Goal: Task Accomplishment & Management: Manage account settings

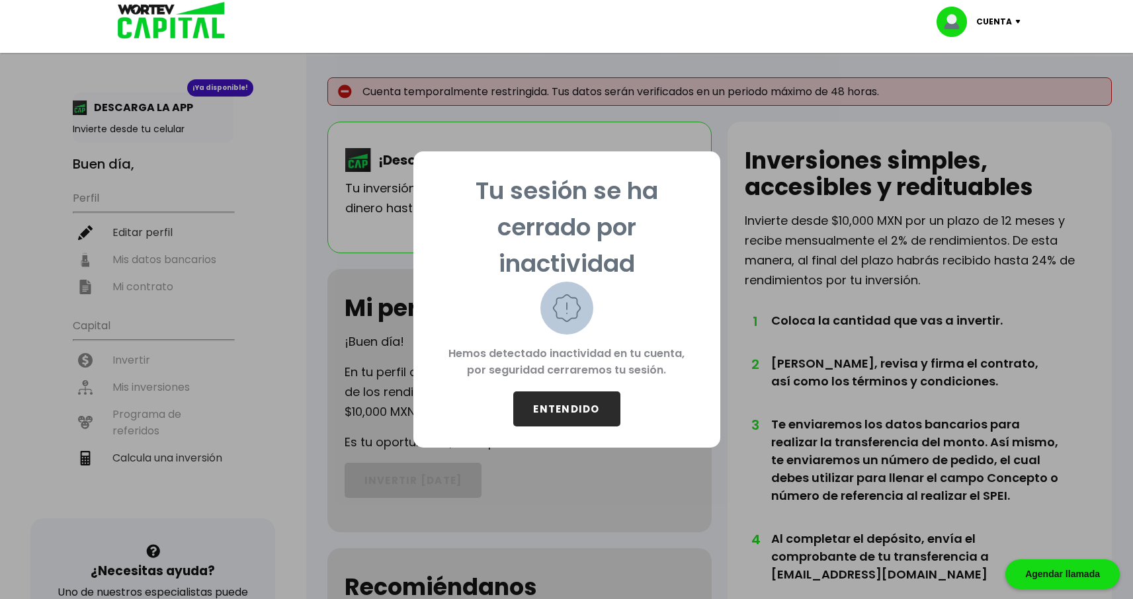
click at [563, 419] on button "ENTENDIDO" at bounding box center [566, 409] width 107 height 35
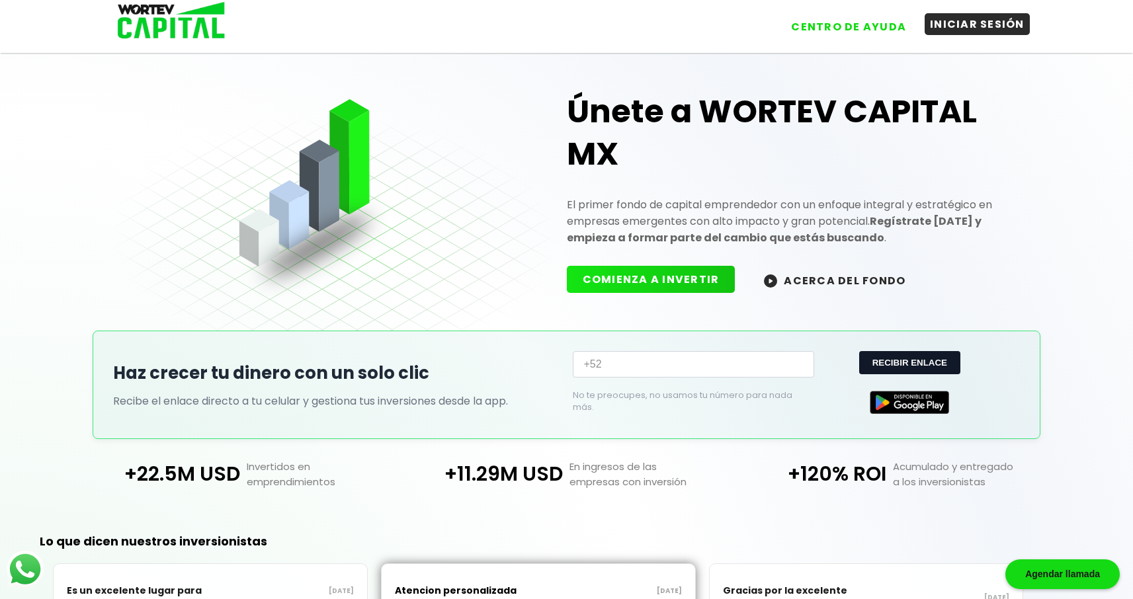
click at [988, 28] on button "INICIAR SESIÓN" at bounding box center [977, 24] width 105 height 22
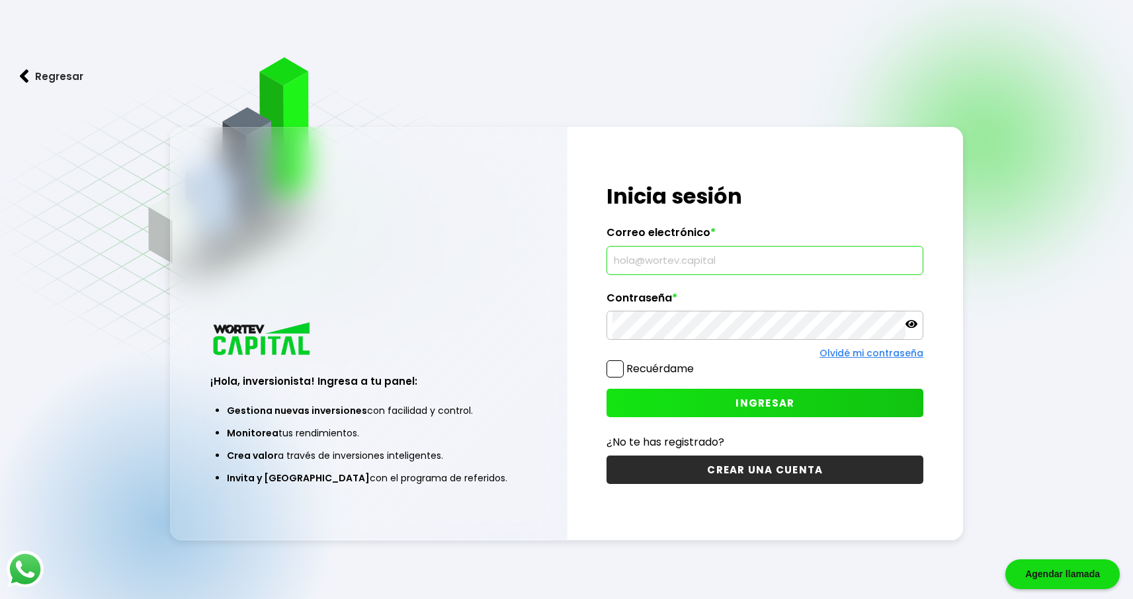
click at [710, 255] on input "text" at bounding box center [765, 261] width 305 height 28
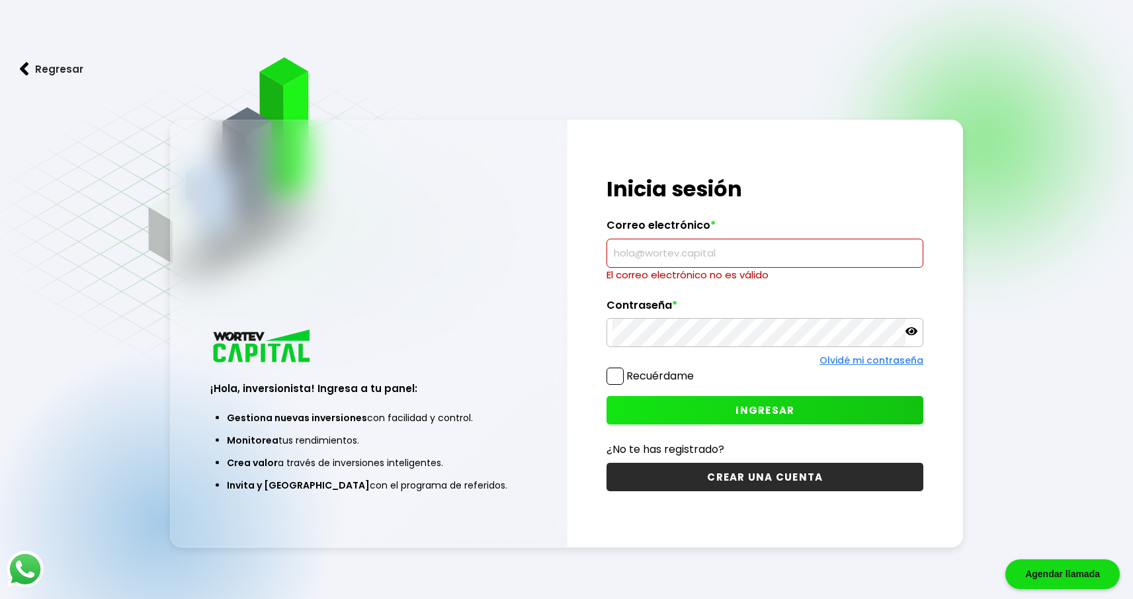
type input "[PERSON_NAME][EMAIL_ADDRESS][DOMAIN_NAME]"
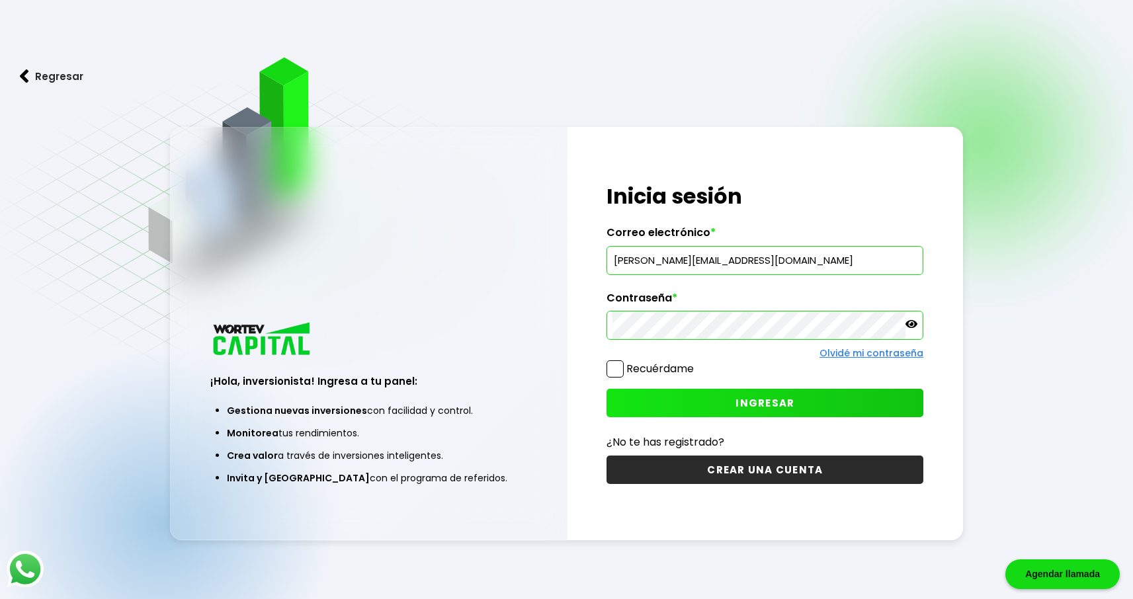
click at [612, 378] on div "Recuérdame" at bounding box center [650, 372] width 87 height 23
click at [613, 374] on span at bounding box center [615, 369] width 17 height 17
click at [697, 362] on input "Recuérdame" at bounding box center [697, 362] width 0 height 0
click at [657, 409] on button "INGRESAR" at bounding box center [765, 403] width 317 height 28
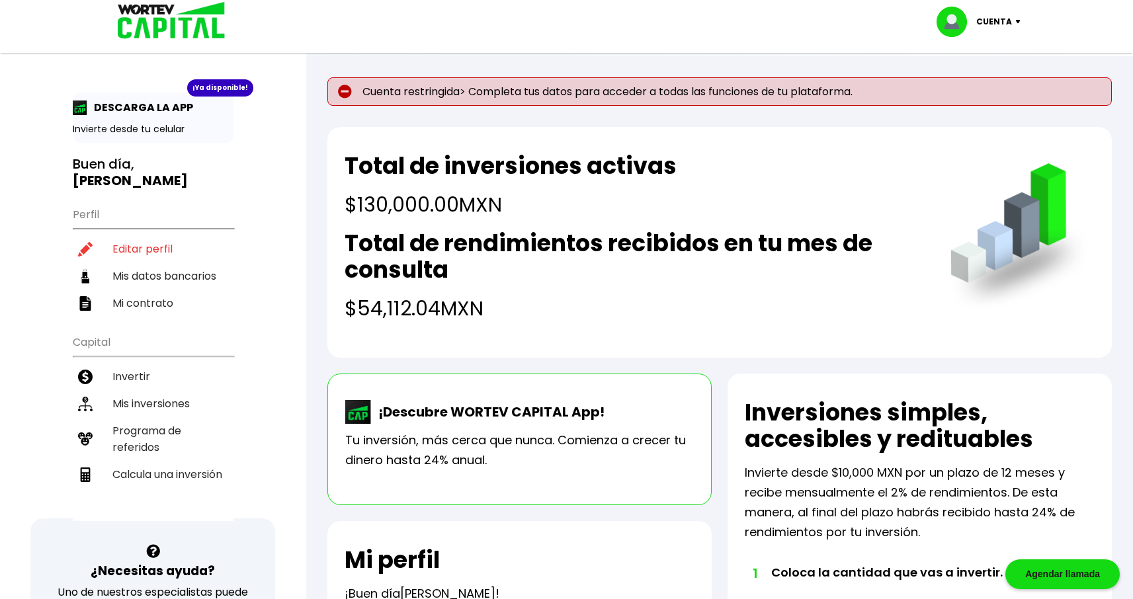
click at [332, 134] on div "Total de inversiones activas $130,000.00 MXN Total de rendimientos recibidos en…" at bounding box center [719, 242] width 785 height 231
click at [413, 104] on p "Cuenta restringida> Completa tus datos para acceder a todas las funciones de tu…" at bounding box center [719, 91] width 785 height 28
click at [171, 103] on p "DESCARGA LA APP" at bounding box center [140, 107] width 106 height 17
click at [128, 138] on div "¡Ya disponible! DESCARGA LA APP Invierte desde tu celular" at bounding box center [153, 118] width 161 height 50
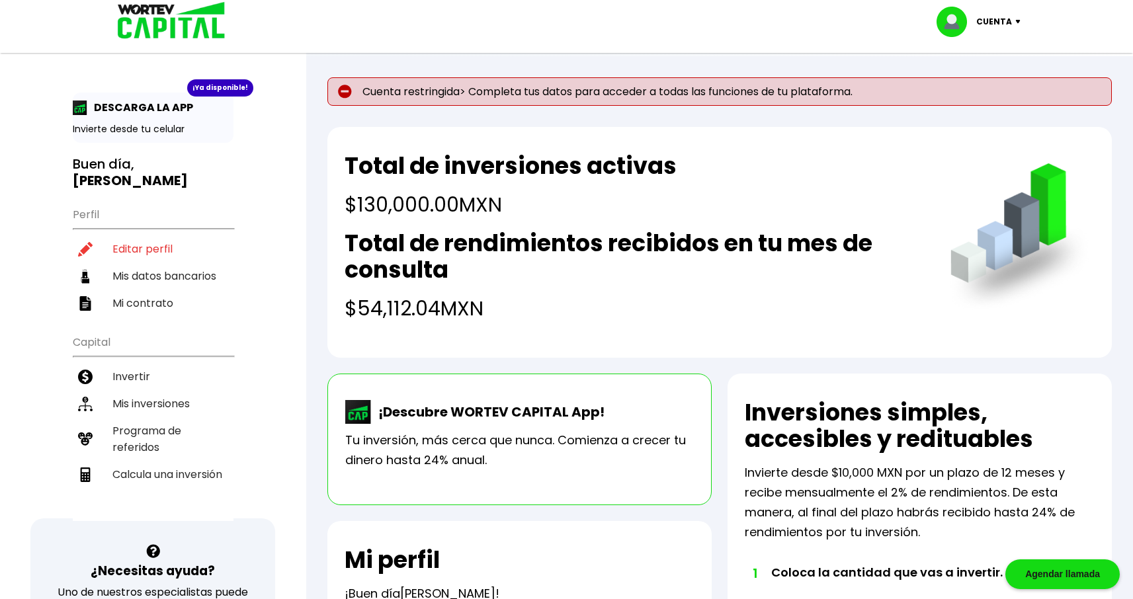
click at [144, 172] on b "[PERSON_NAME]" at bounding box center [130, 180] width 115 height 19
click at [175, 278] on li "Mis datos bancarios" at bounding box center [153, 276] width 161 height 27
select select "BBVA Bancomer"
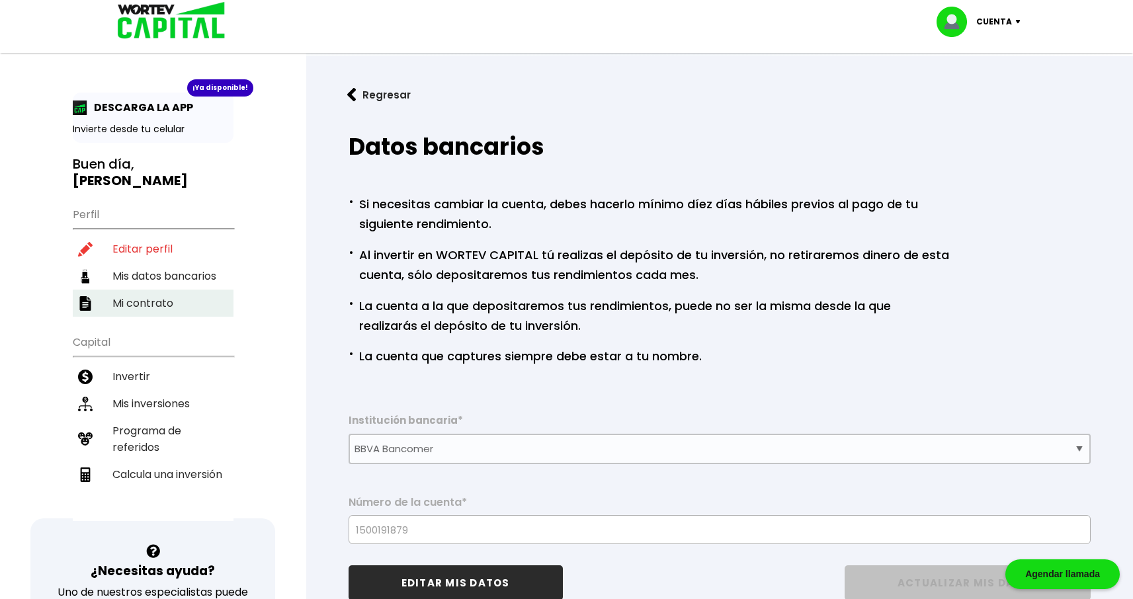
click at [157, 298] on li "Mi contrato" at bounding box center [153, 303] width 161 height 27
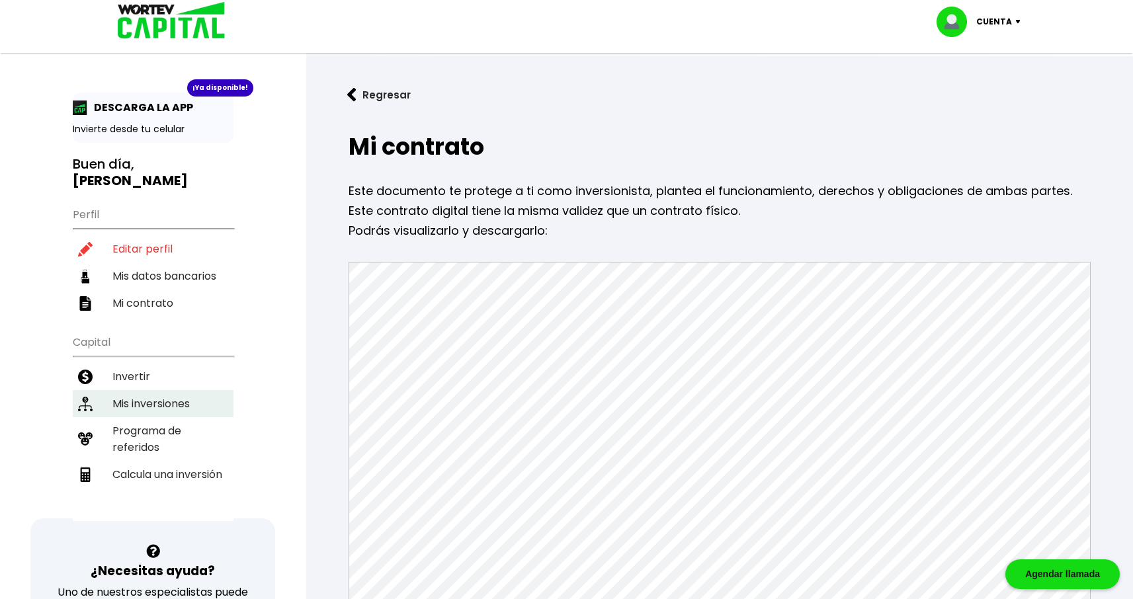
click at [153, 400] on li "Mis inversiones" at bounding box center [153, 403] width 161 height 27
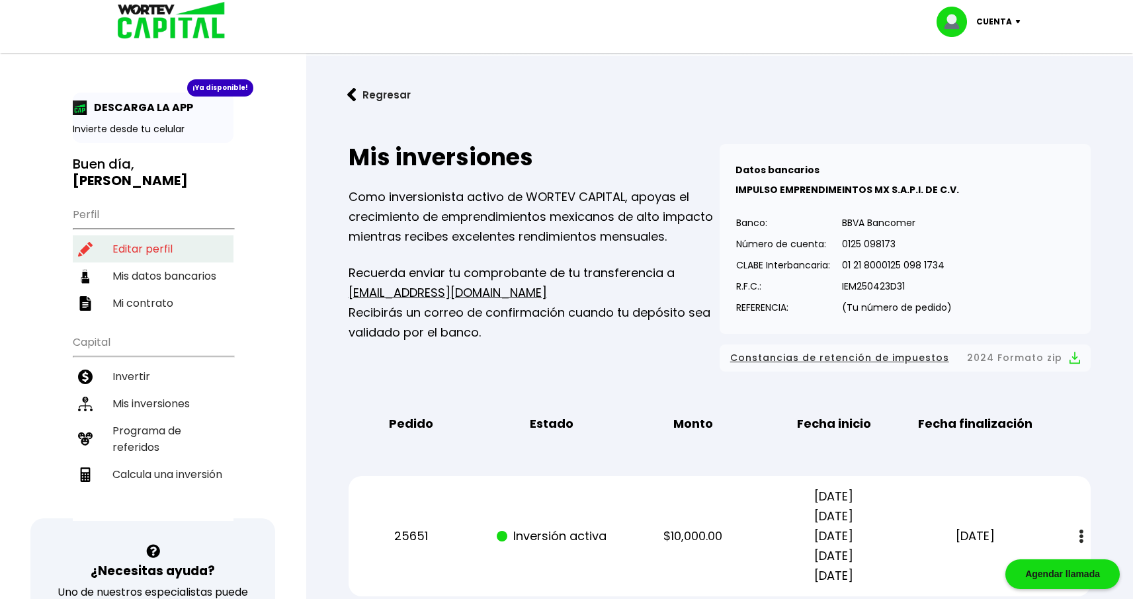
click at [146, 245] on li "Editar perfil" at bounding box center [153, 248] width 161 height 27
select select "Hombre"
select select "Licenciatura"
select select "DG"
select select "BBVA Bancomer"
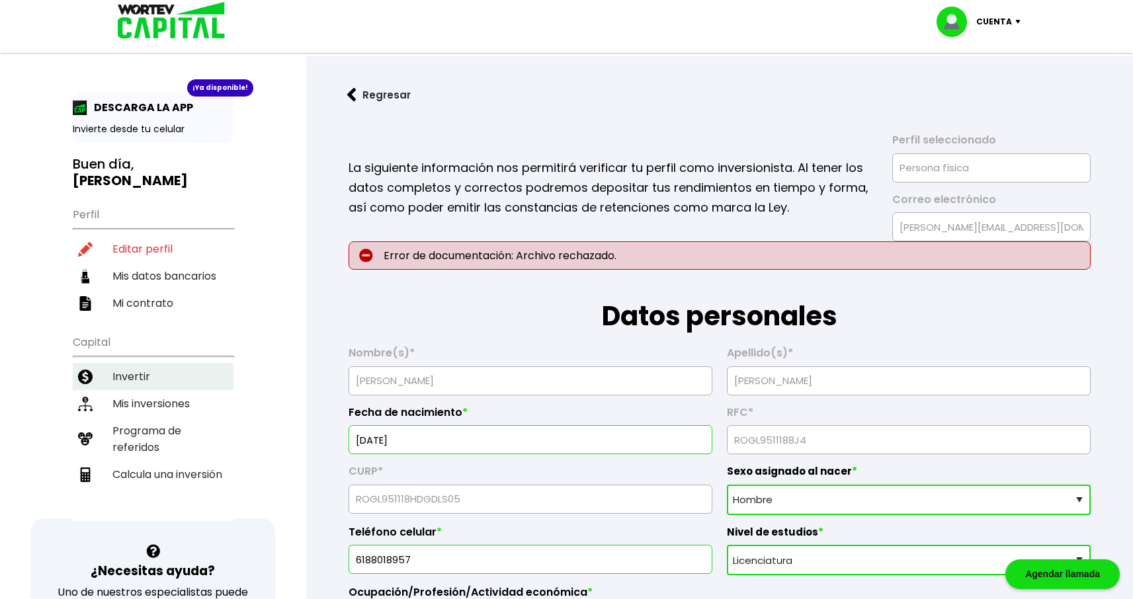
click at [149, 380] on li "Invertir" at bounding box center [153, 376] width 161 height 27
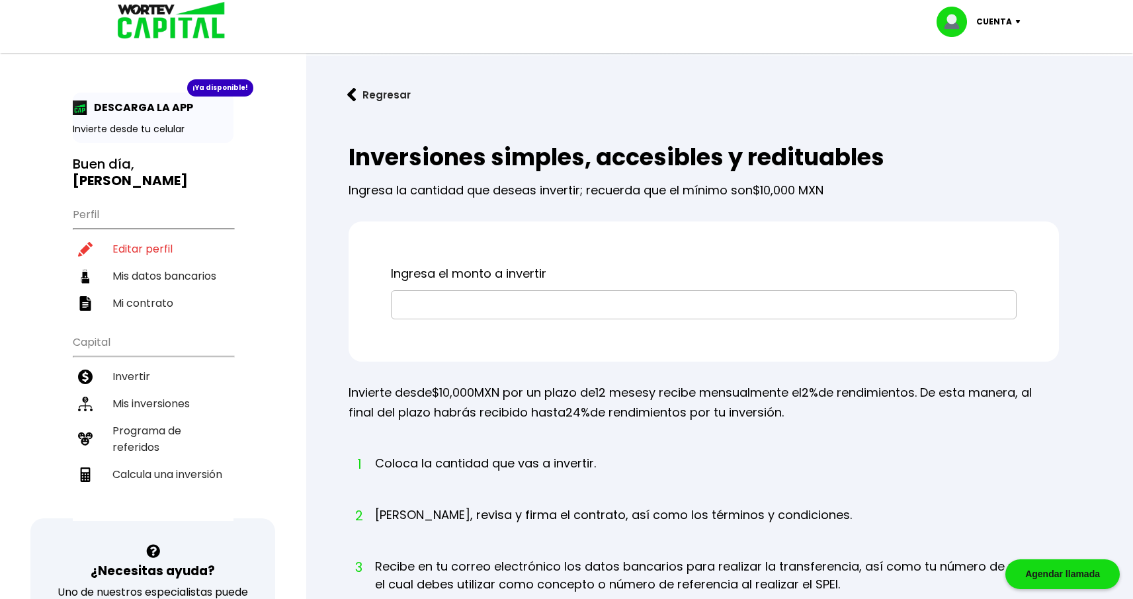
click at [144, 146] on div "¡Ya disponible! DESCARGA LA APP Invierte desde tu celular Buen día, [PERSON_NAM…" at bounding box center [153, 307] width 161 height 429
click at [147, 91] on div "¡Ya disponible! DESCARGA LA APP Invierte desde tu celular Buen día, [PERSON_NAM…" at bounding box center [153, 428] width 306 height 831
click at [168, 28] on img at bounding box center [167, 21] width 126 height 43
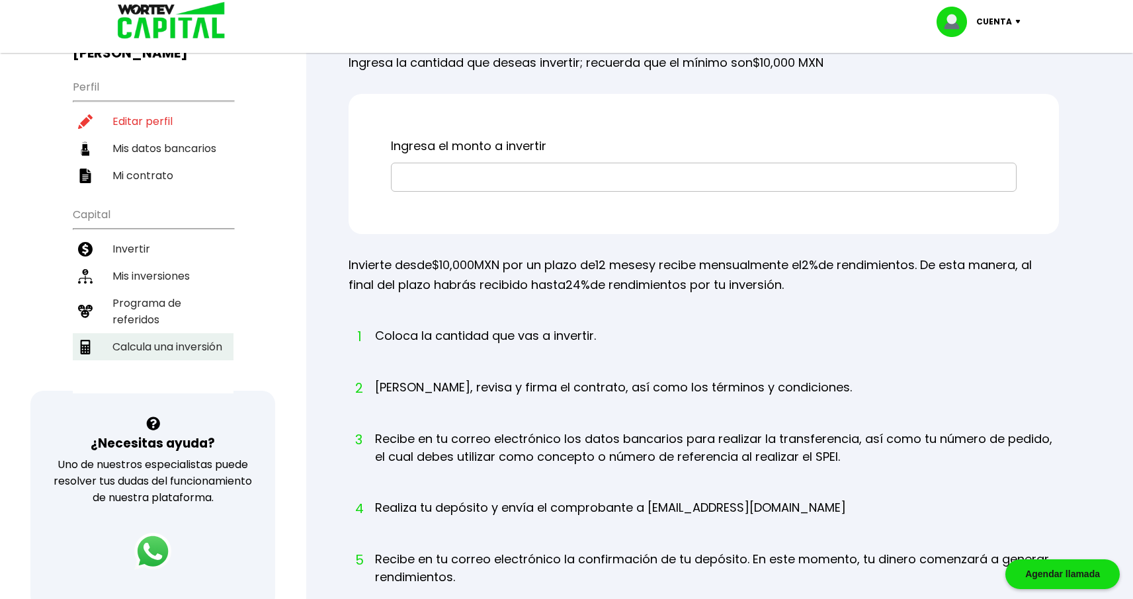
scroll to position [99, 0]
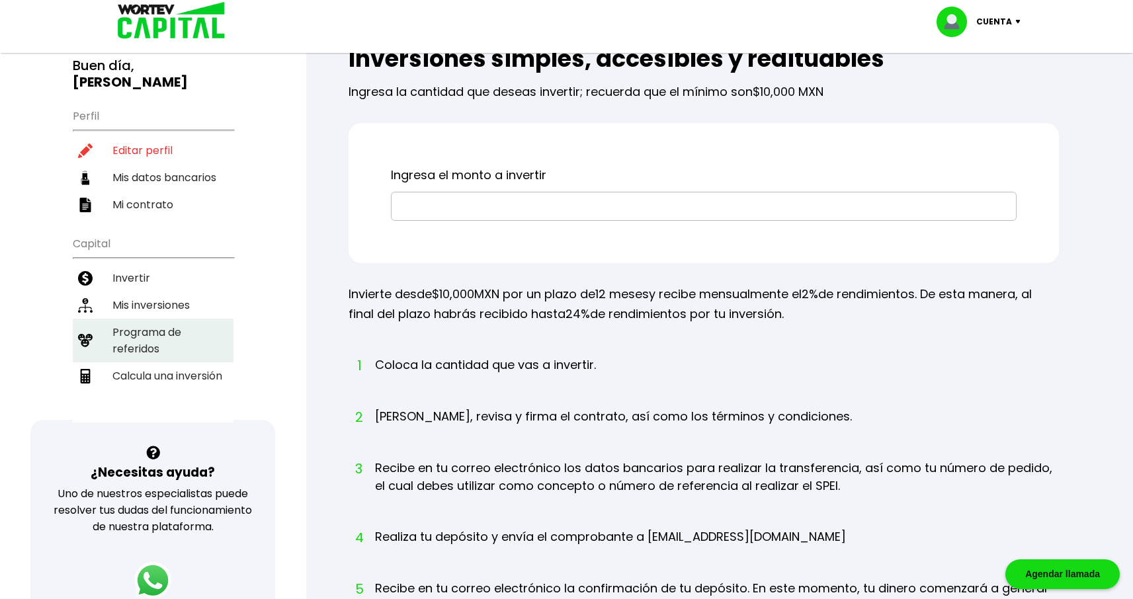
click at [158, 341] on li "Programa de referidos" at bounding box center [153, 341] width 161 height 44
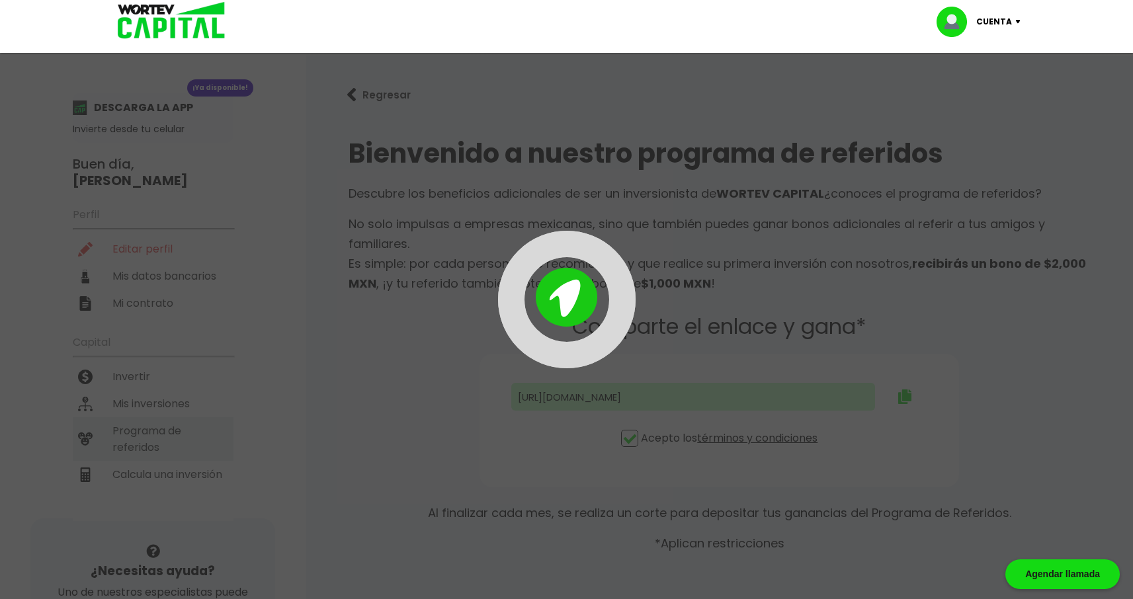
type input "[URL][DOMAIN_NAME][PERSON_NAME]"
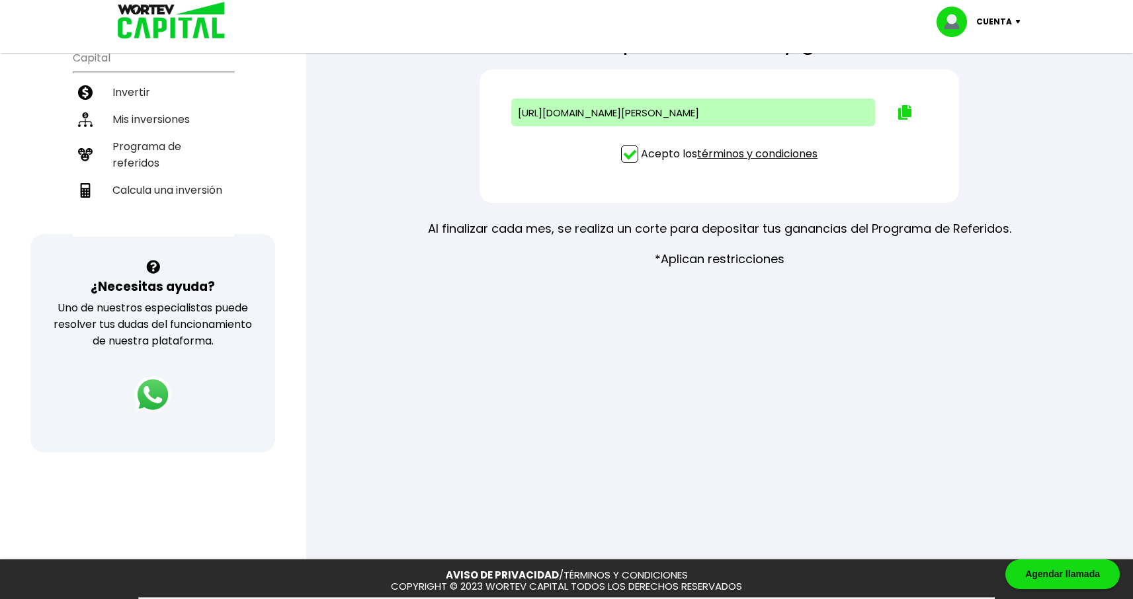
scroll to position [261, 0]
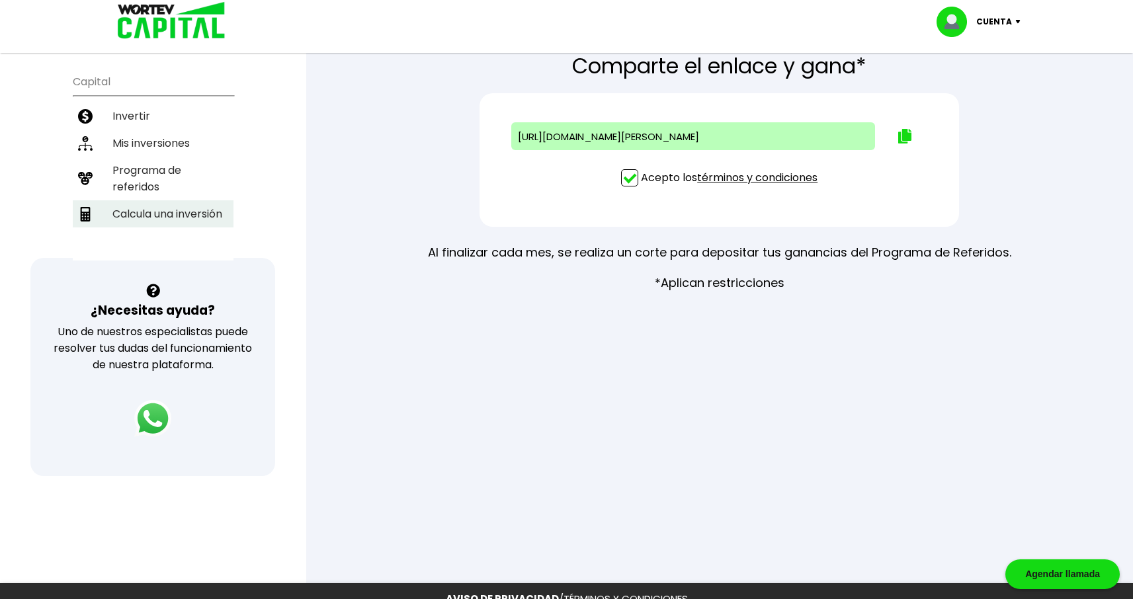
click at [185, 208] on li "Calcula una inversión" at bounding box center [153, 213] width 161 height 27
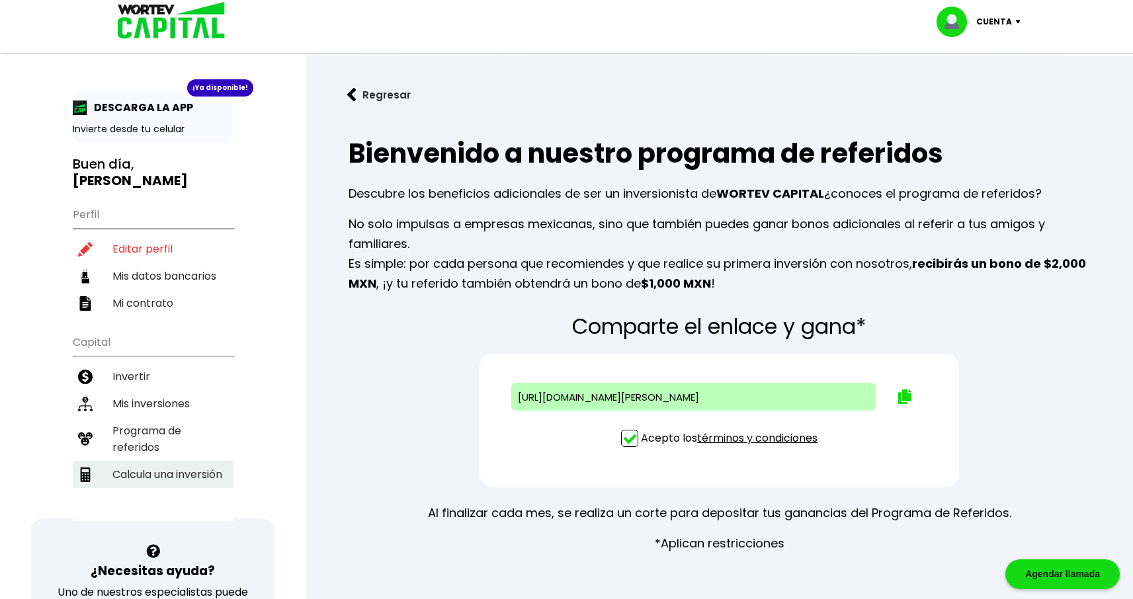
select select "1"
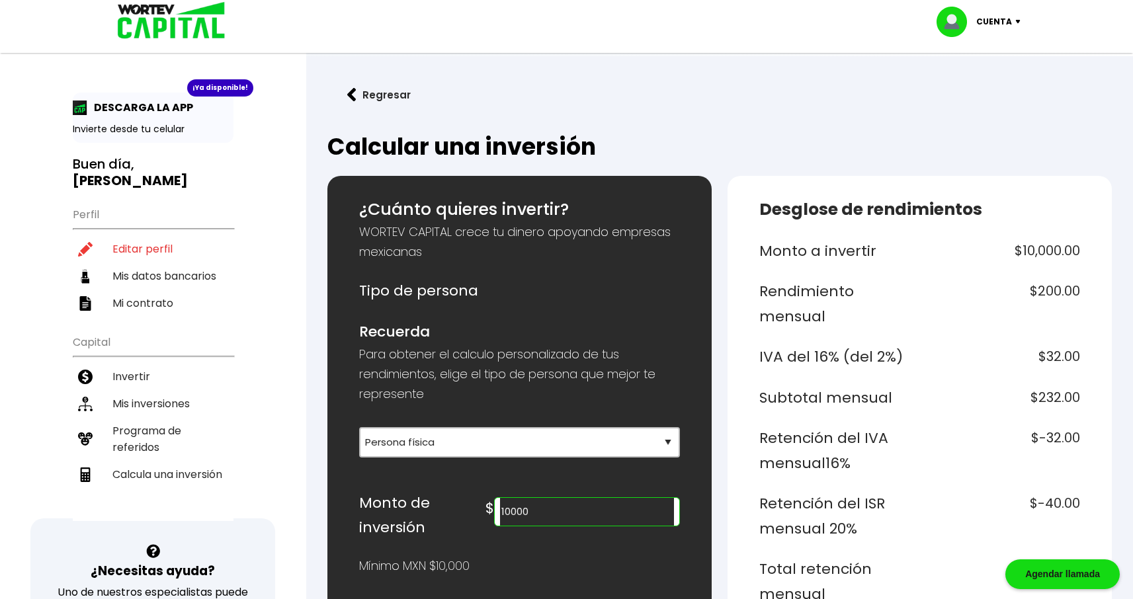
click at [134, 122] on p "Invierte desde tu celular" at bounding box center [153, 129] width 161 height 14
click at [109, 183] on b "[PERSON_NAME]" at bounding box center [130, 180] width 115 height 19
click at [145, 270] on li "Mis datos bancarios" at bounding box center [153, 276] width 161 height 27
select select "BBVA Bancomer"
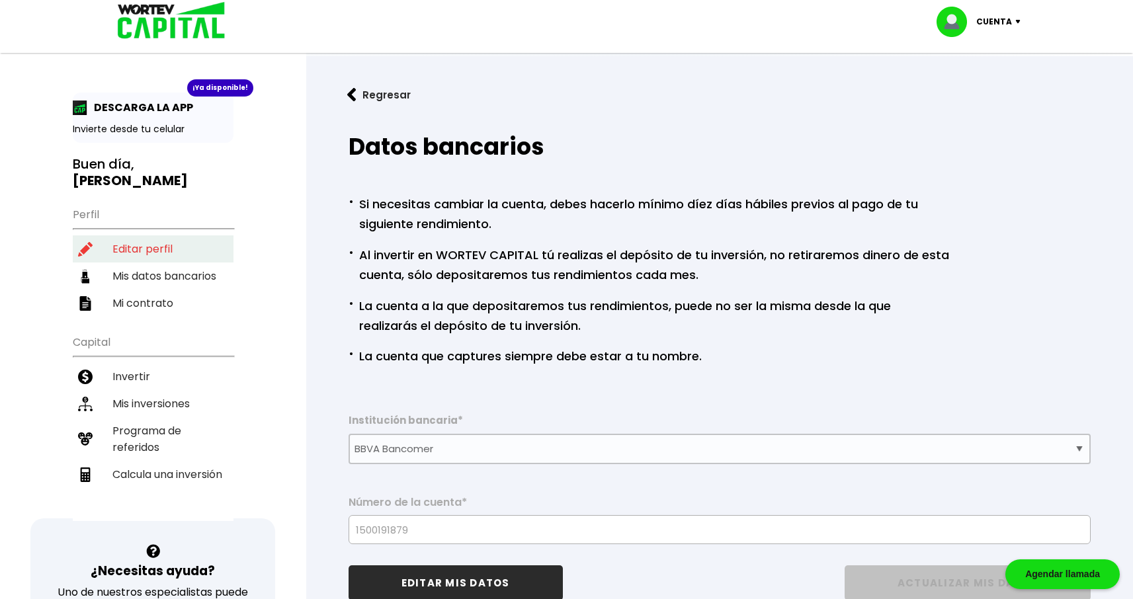
click at [138, 254] on li "Editar perfil" at bounding box center [153, 248] width 161 height 27
select select "Hombre"
select select "Licenciatura"
select select "DG"
select select "BBVA Bancomer"
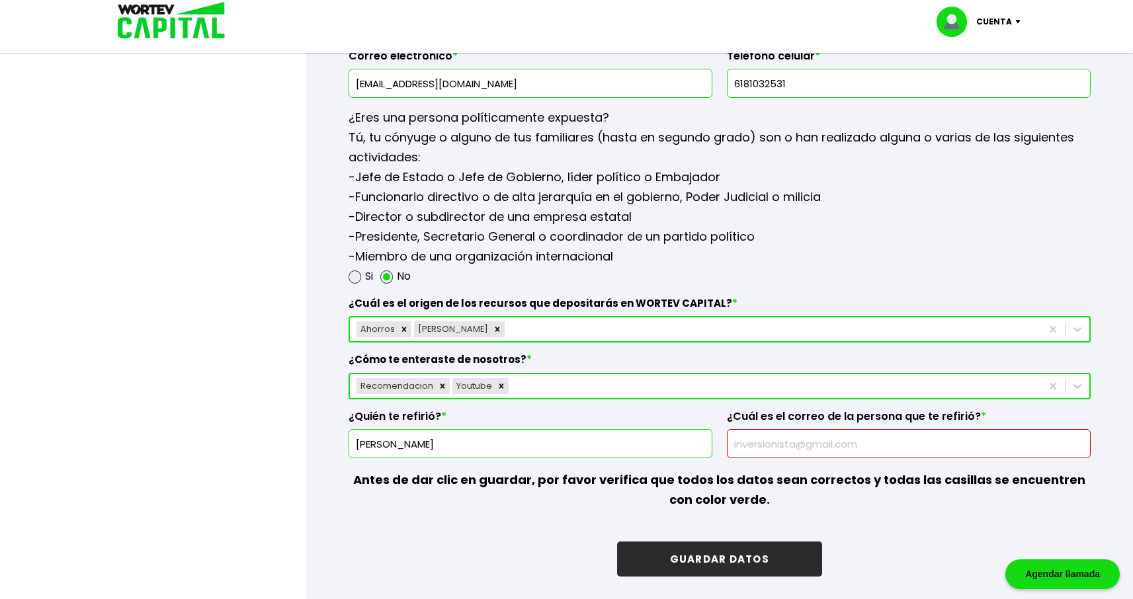
scroll to position [1738, 0]
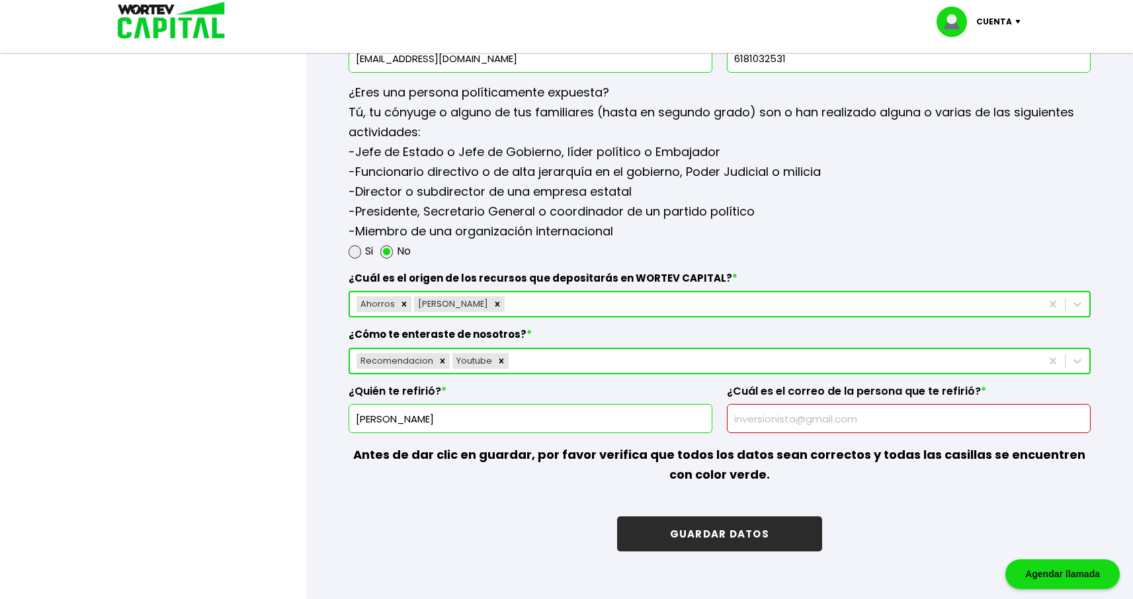
click at [766, 419] on input "text" at bounding box center [909, 419] width 352 height 28
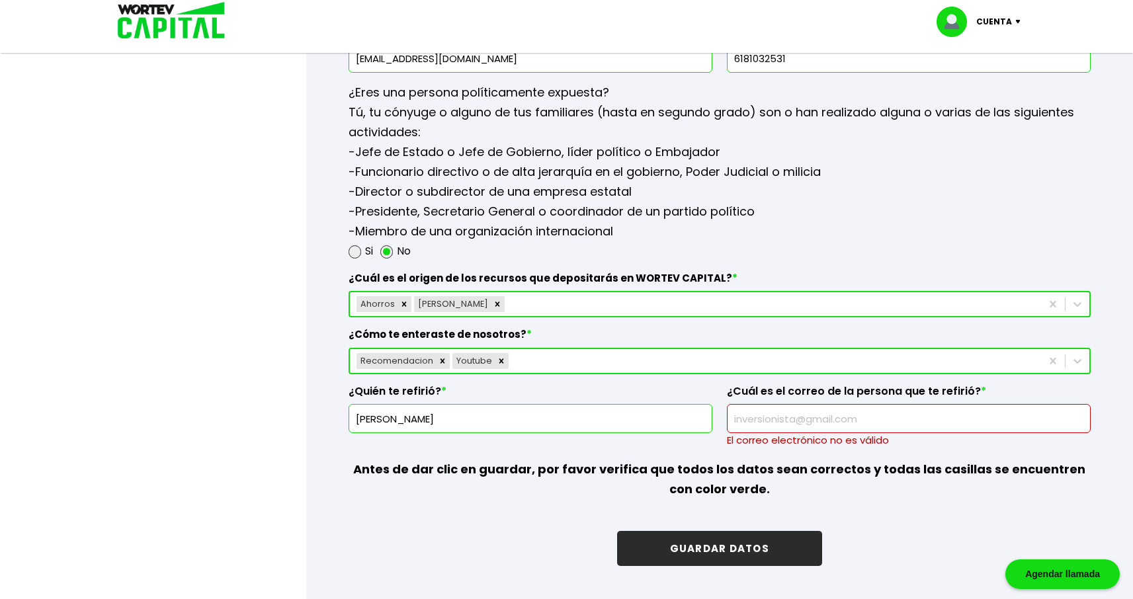
click at [679, 454] on p "Antes de dar clic en guardar, por favor verifica que todos los datos sean corre…" at bounding box center [720, 480] width 742 height 64
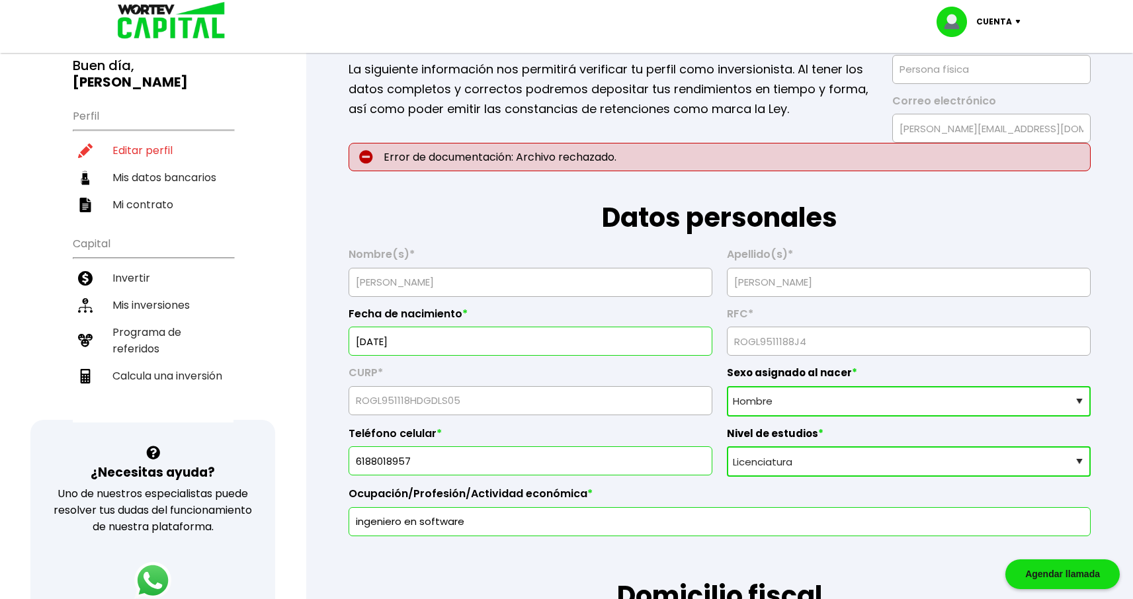
scroll to position [0, 0]
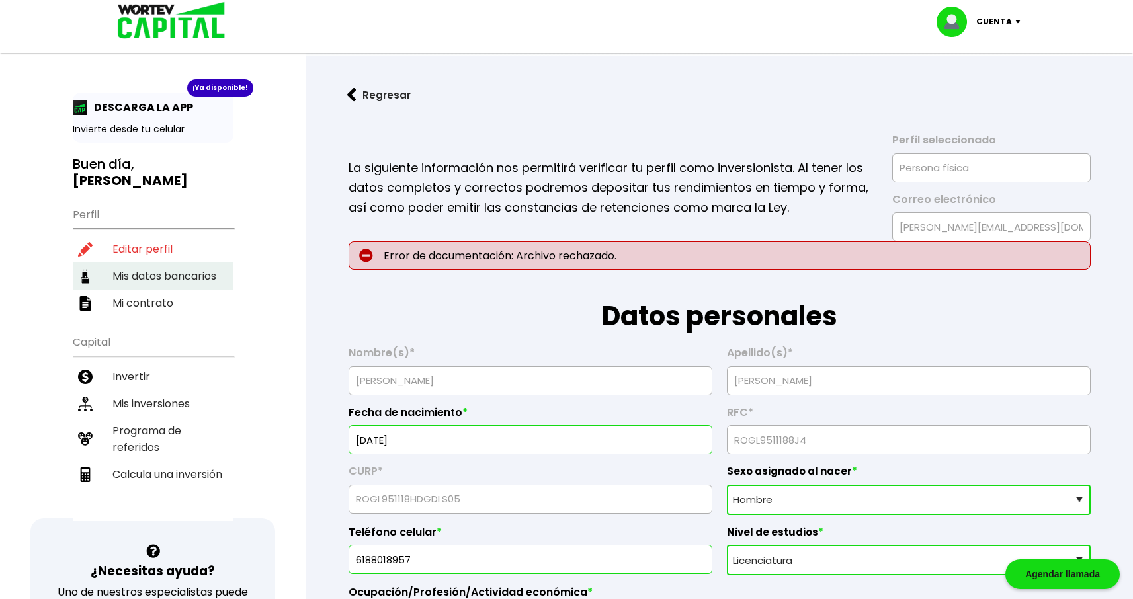
click at [173, 265] on li "Mis datos bancarios" at bounding box center [153, 276] width 161 height 27
select select "BBVA Bancomer"
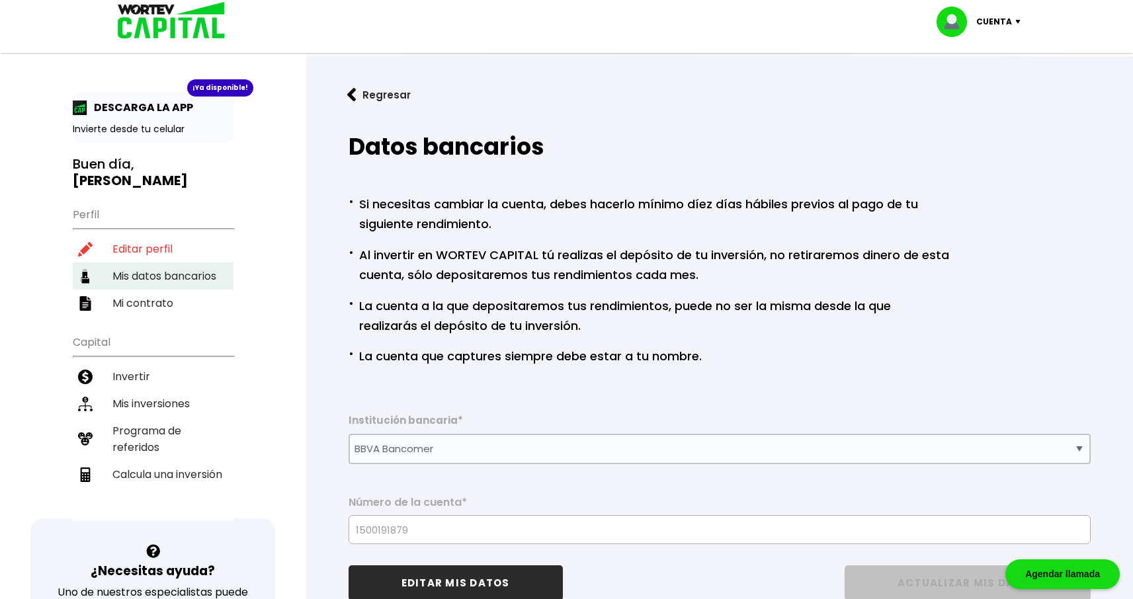
click at [172, 273] on li "Mis datos bancarios" at bounding box center [153, 276] width 161 height 27
click at [158, 304] on li "Mi contrato" at bounding box center [153, 303] width 161 height 27
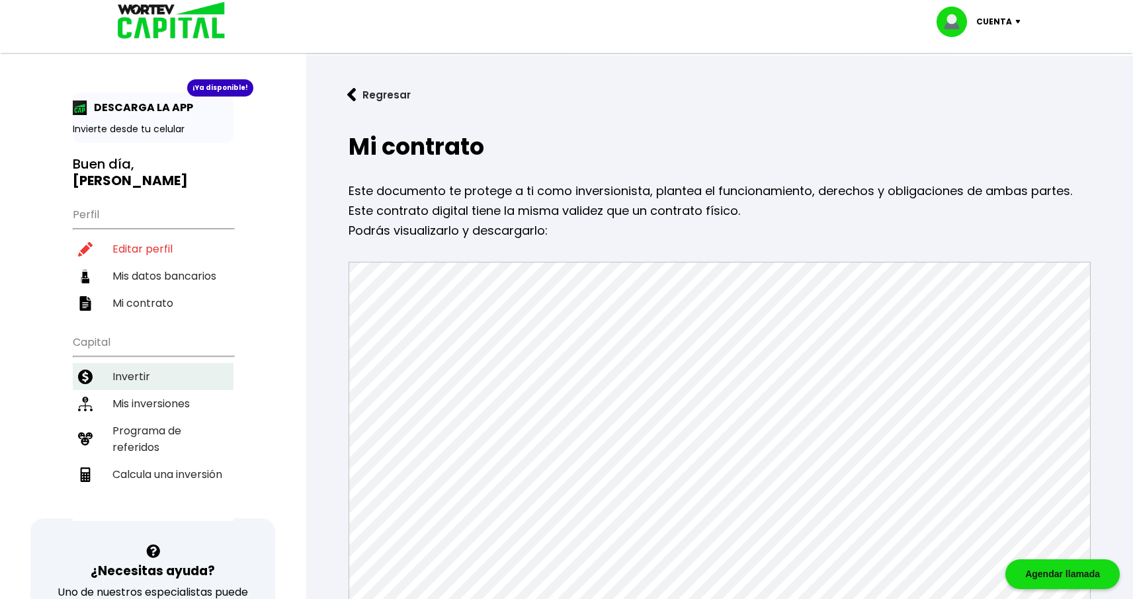
click at [155, 370] on li "Invertir" at bounding box center [153, 376] width 161 height 27
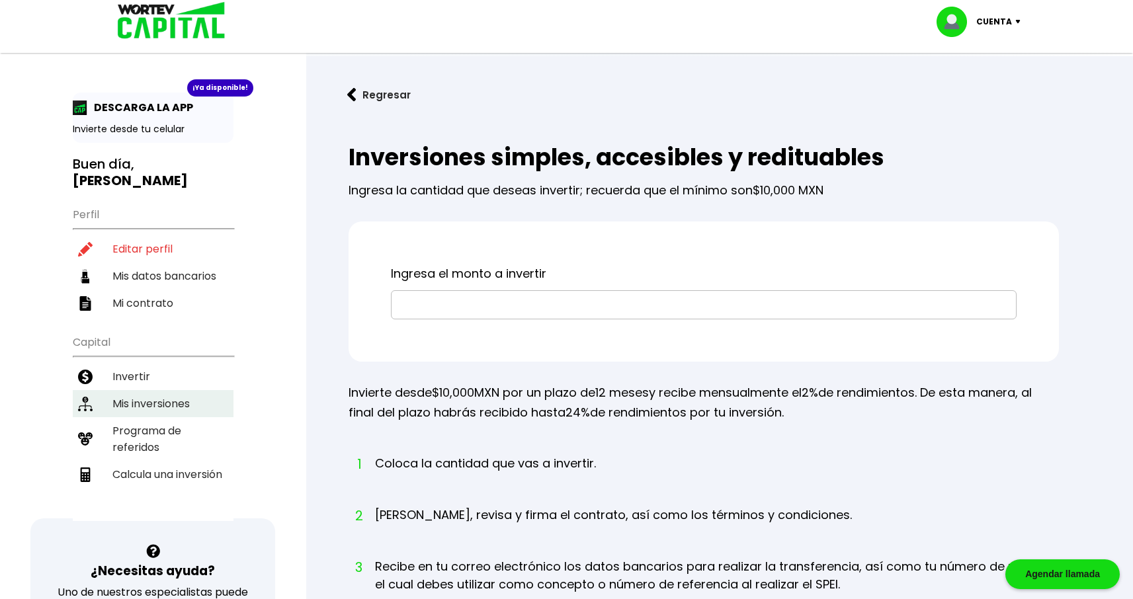
click at [179, 397] on li "Mis inversiones" at bounding box center [153, 403] width 161 height 27
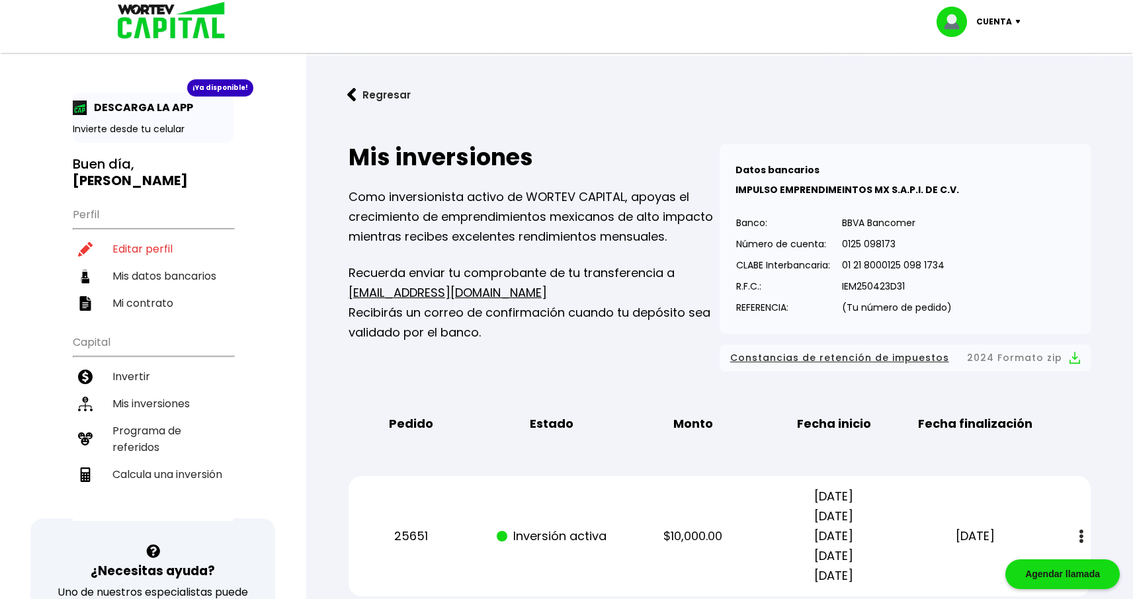
click at [849, 286] on p "IEM250423D31" at bounding box center [897, 286] width 110 height 20
click at [785, 323] on div "Datos bancarios VER MENOS IMPULSO EMPRENDIMEINTOS MX S.A.P.I. DE C.V. Banco: Nú…" at bounding box center [905, 239] width 371 height 190
click at [177, 430] on li "Programa de referidos" at bounding box center [153, 439] width 161 height 44
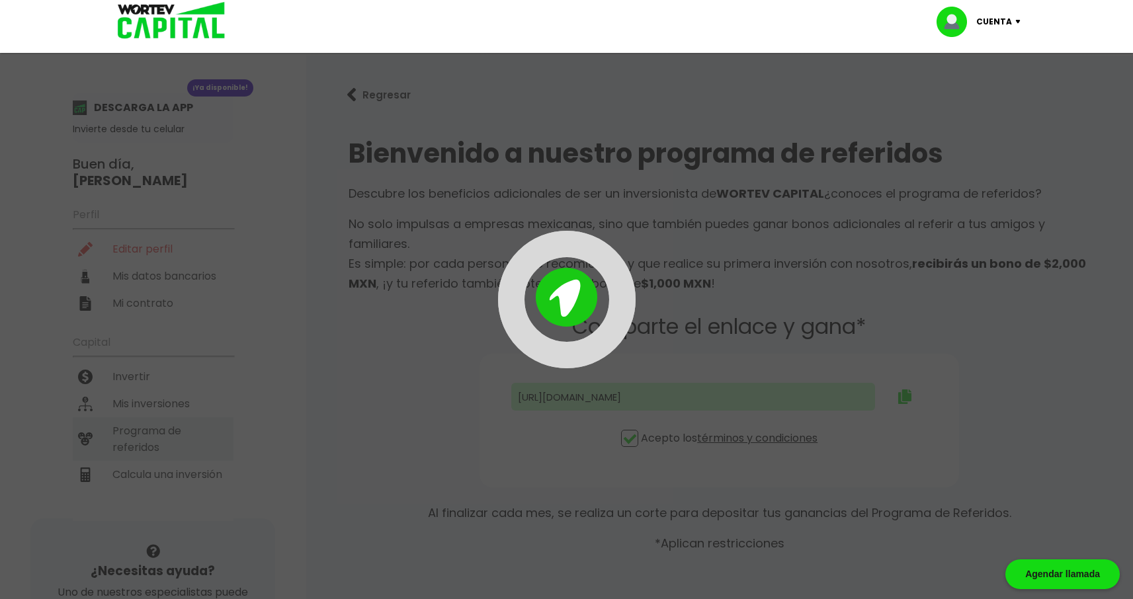
type input "[URL][DOMAIN_NAME][PERSON_NAME]"
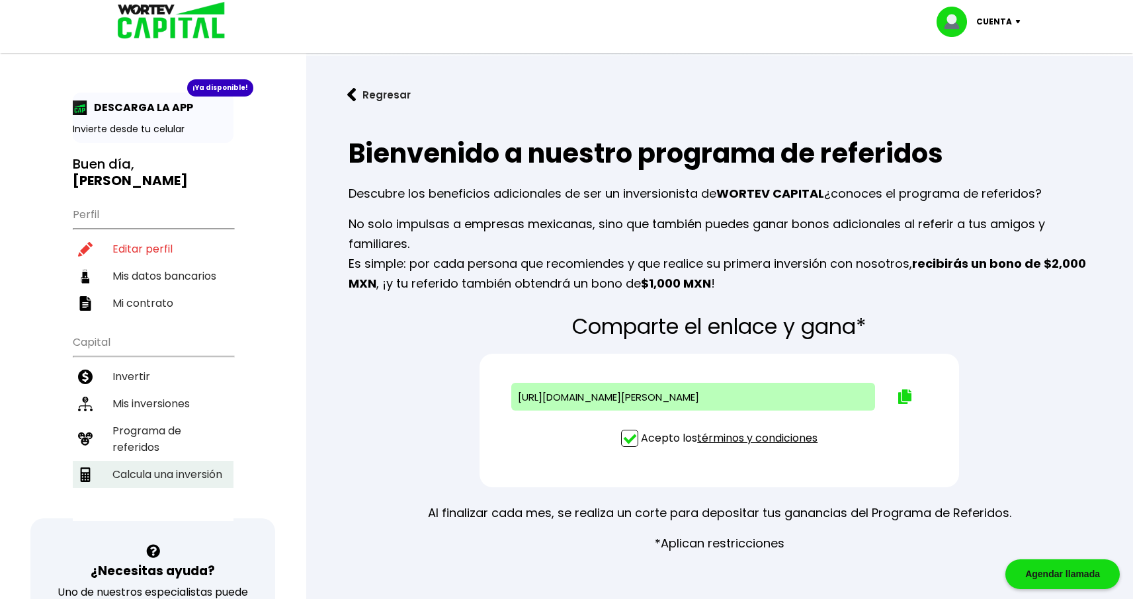
click at [164, 461] on li "Calcula una inversión" at bounding box center [153, 474] width 161 height 27
select select "1"
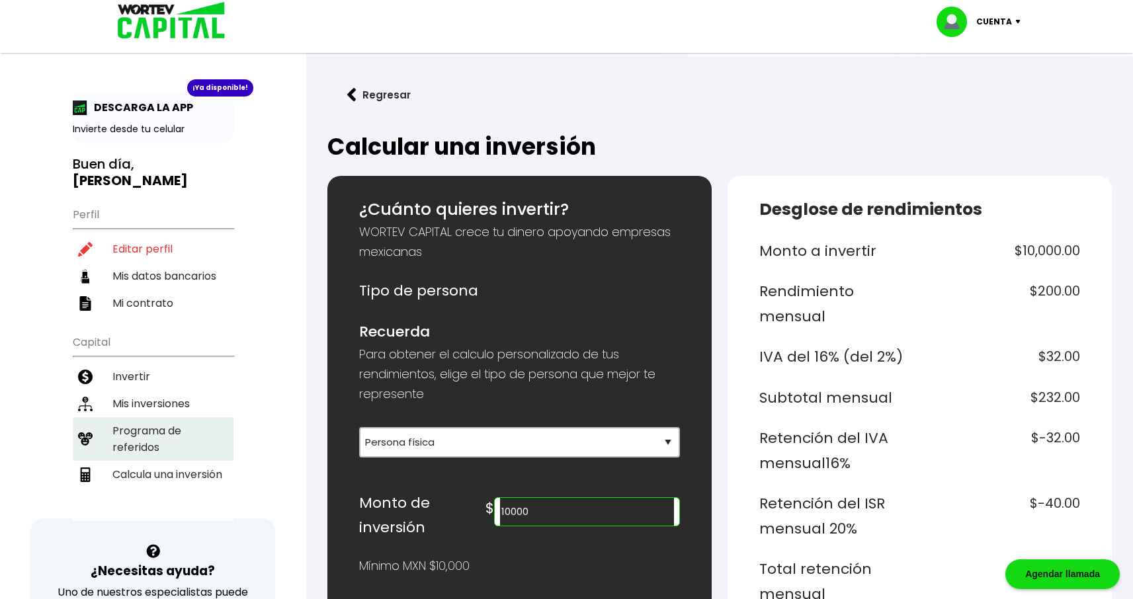
click at [149, 443] on li "Programa de referidos" at bounding box center [153, 439] width 161 height 44
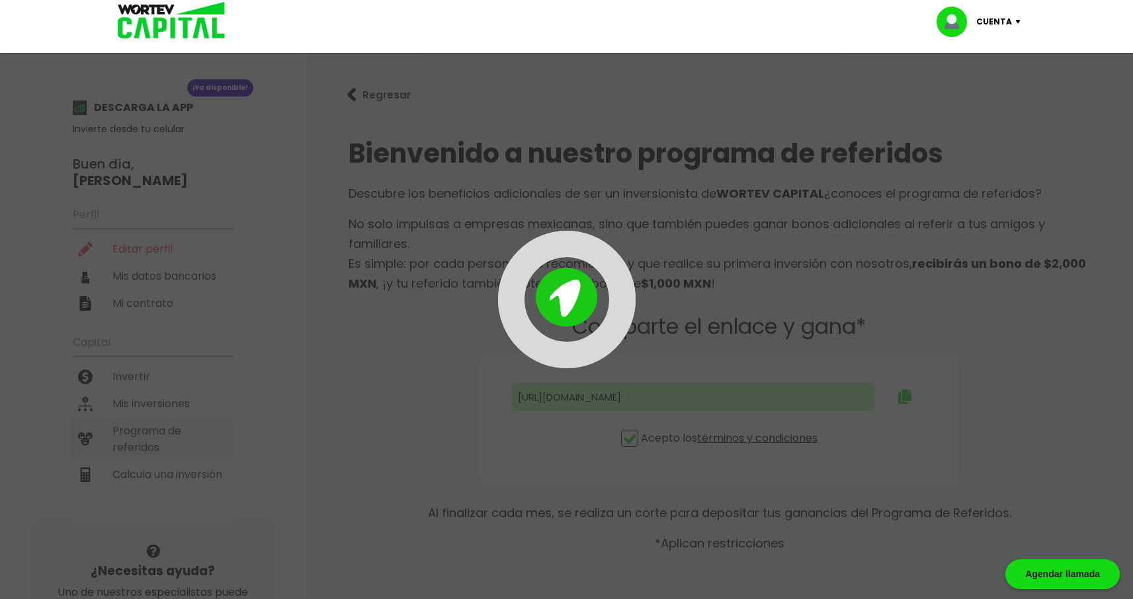
type input "[URL][DOMAIN_NAME][PERSON_NAME]"
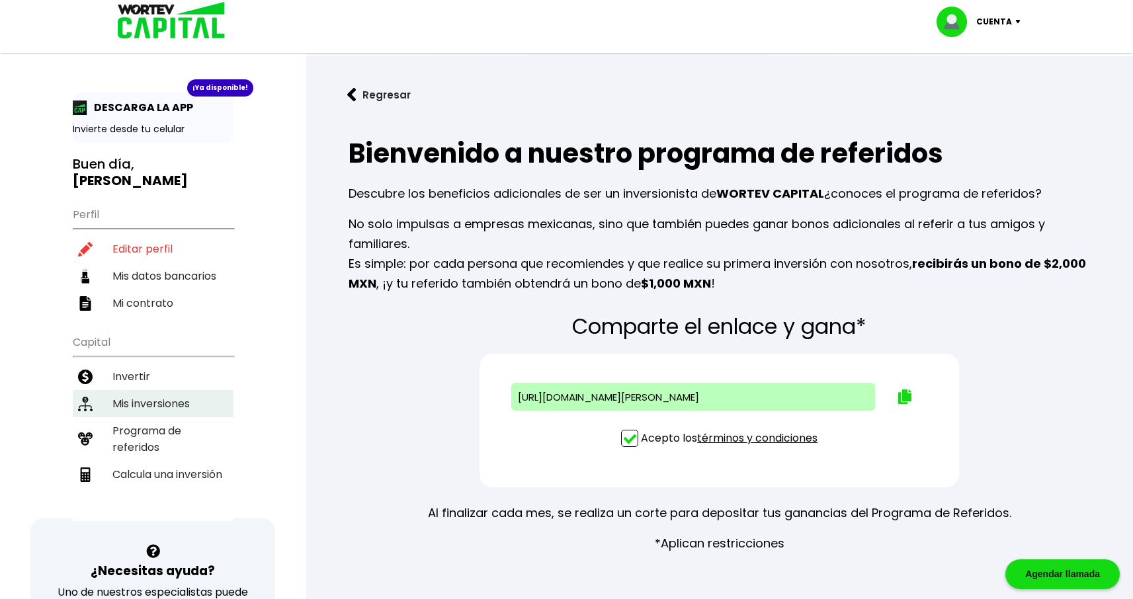
click at [156, 404] on li "Mis inversiones" at bounding box center [153, 403] width 161 height 27
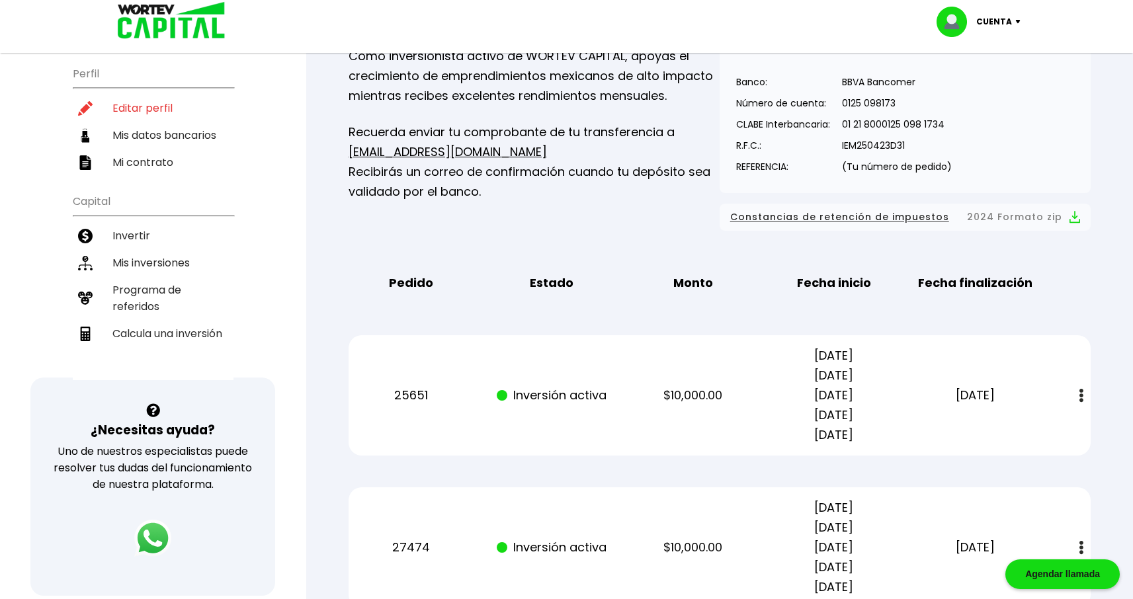
scroll to position [90, 0]
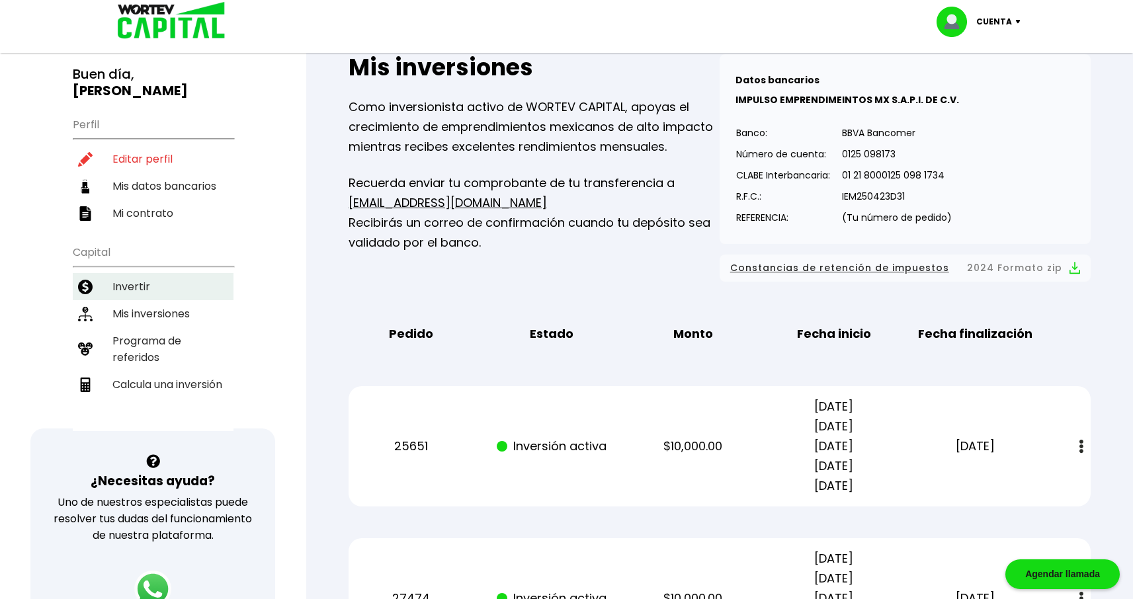
click at [152, 288] on li "Invertir" at bounding box center [153, 286] width 161 height 27
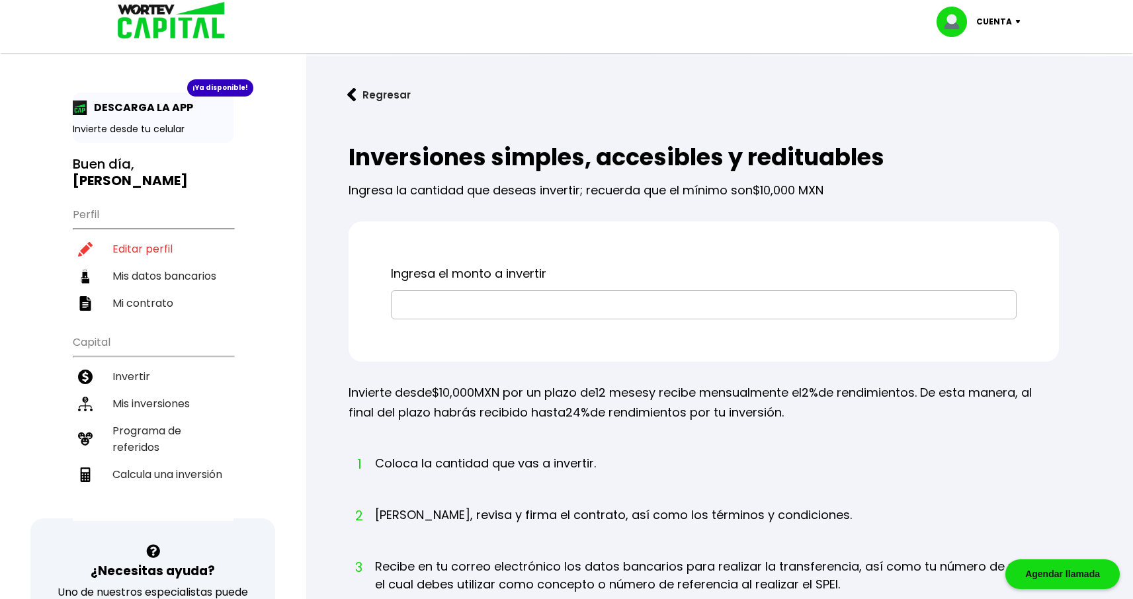
click at [368, 89] on button "Regresar" at bounding box center [378, 94] width 103 height 35
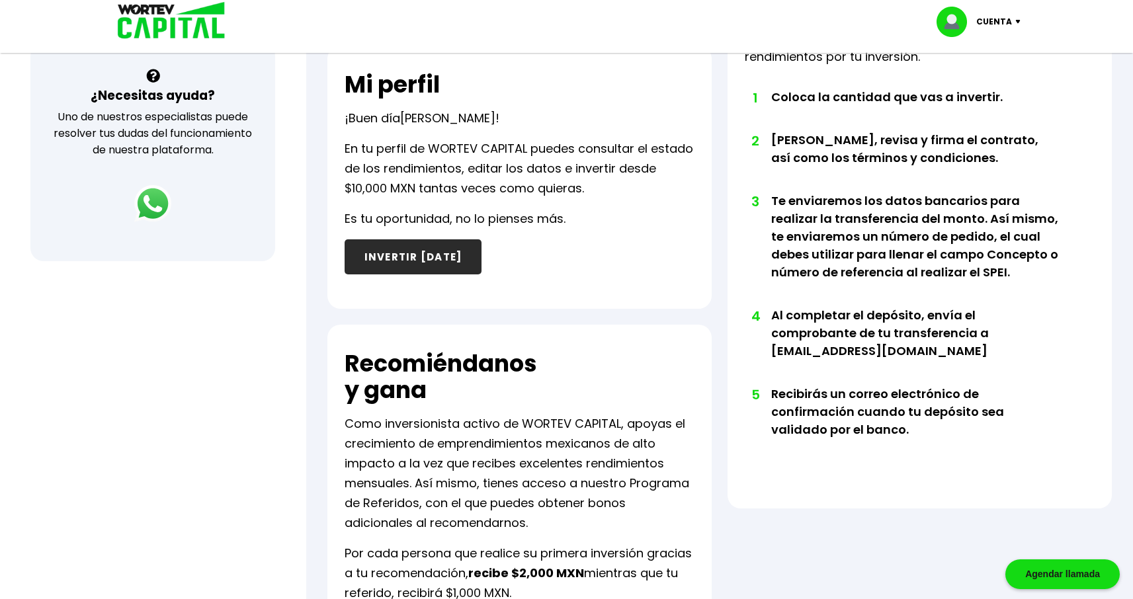
scroll to position [484, 0]
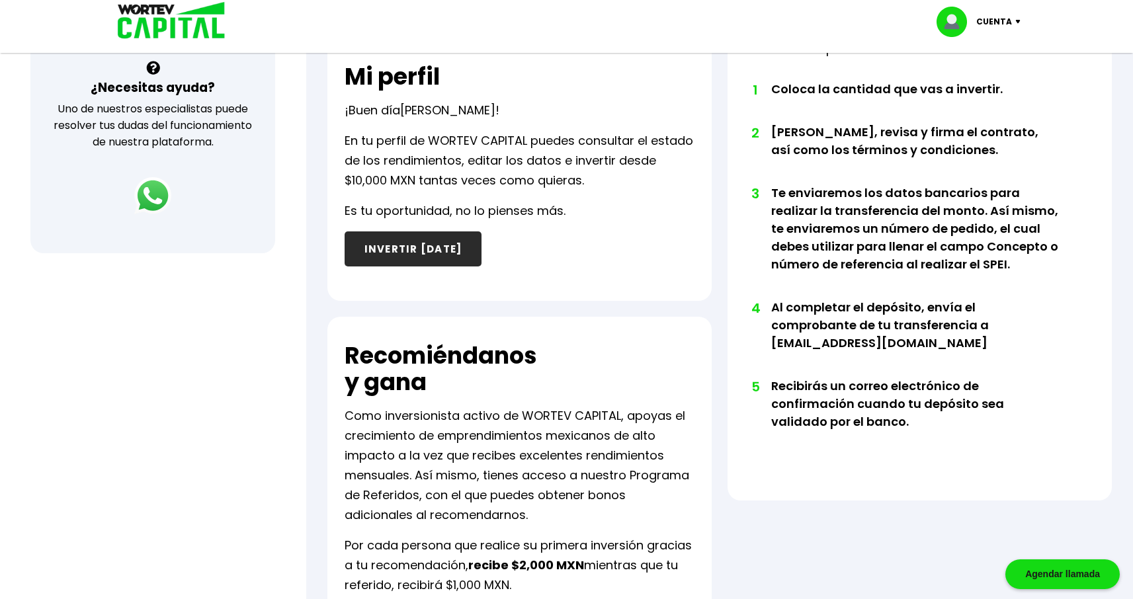
click at [392, 261] on button "INVERTIR [DATE]" at bounding box center [414, 249] width 138 height 35
